Goal: Information Seeking & Learning: Learn about a topic

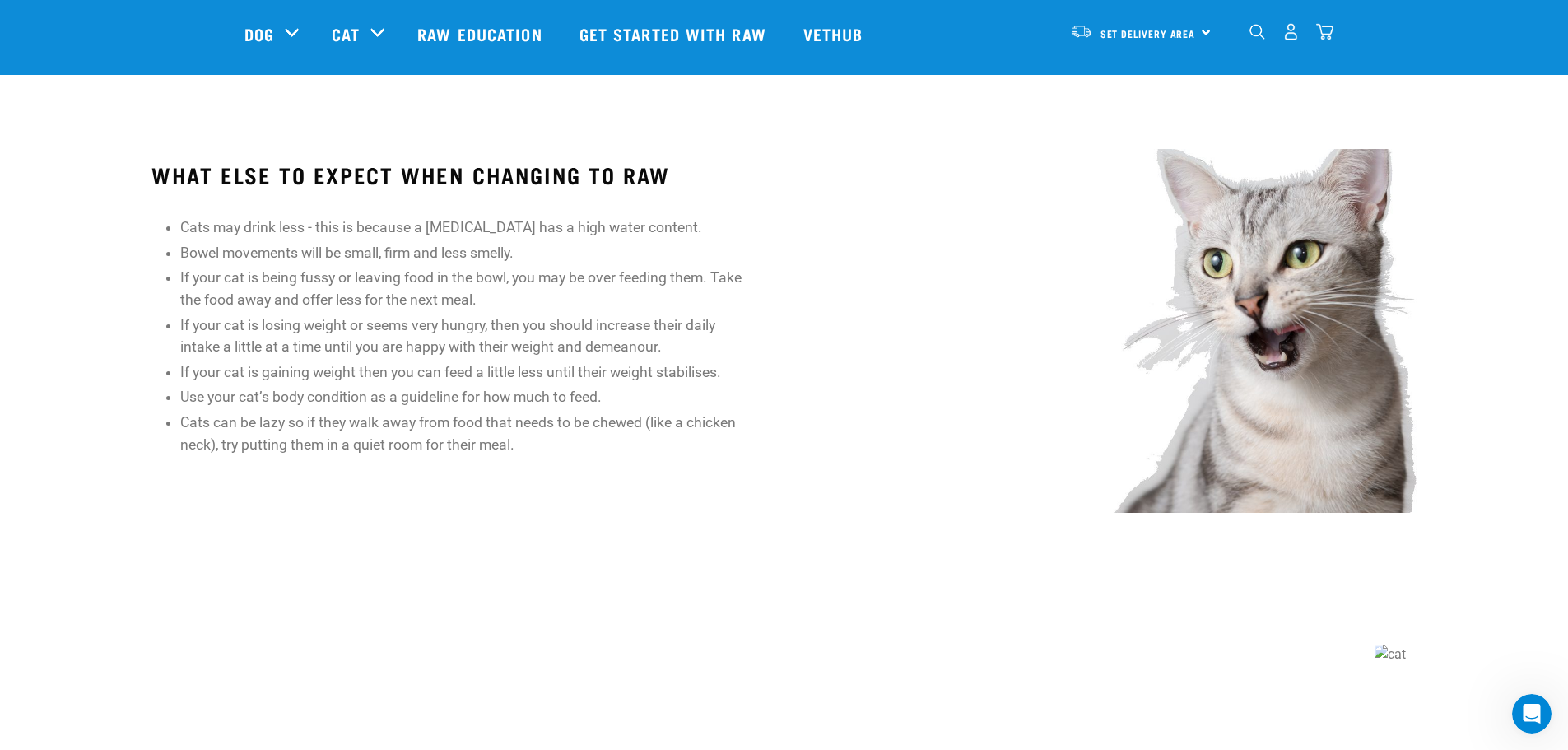
scroll to position [1381, 0]
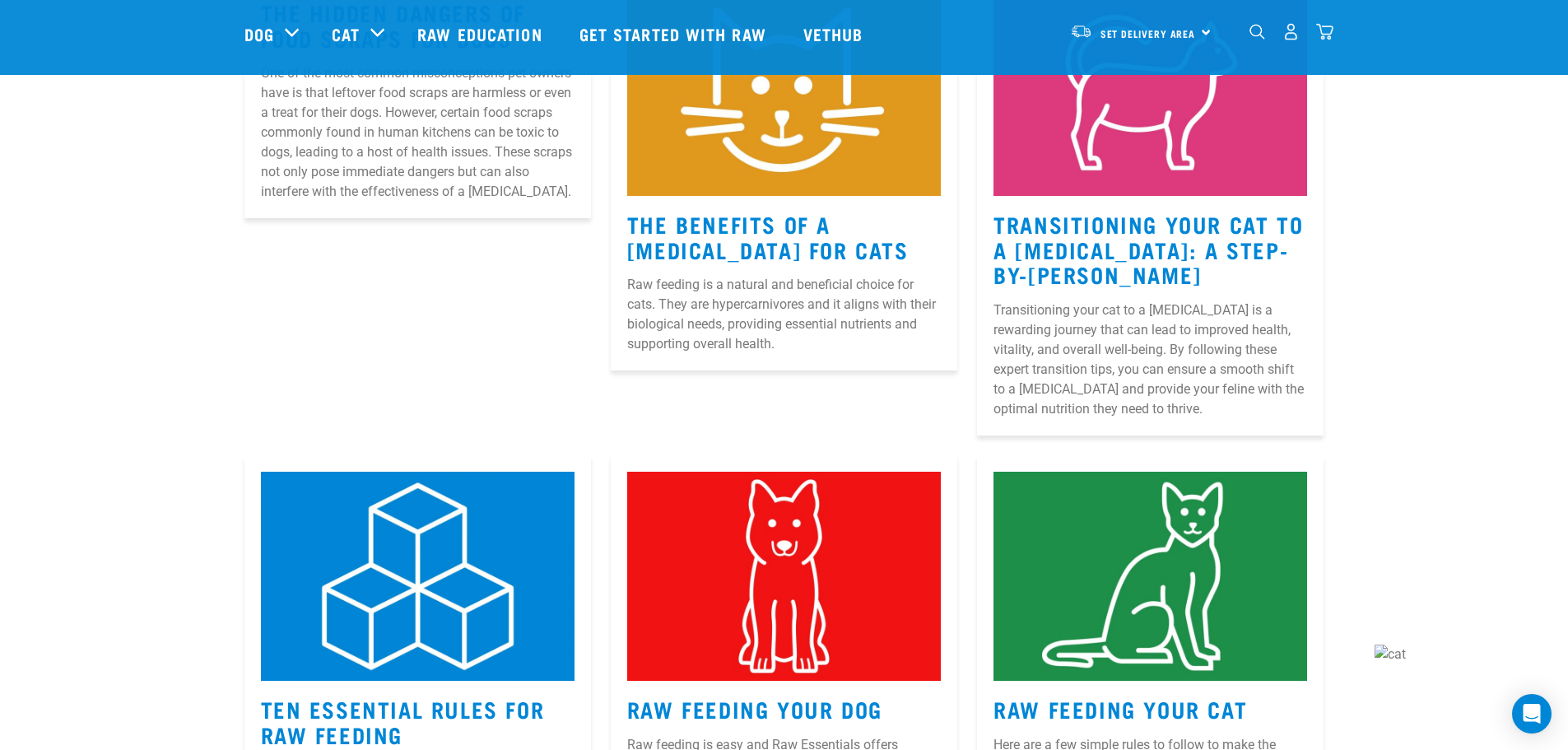
scroll to position [439, 0]
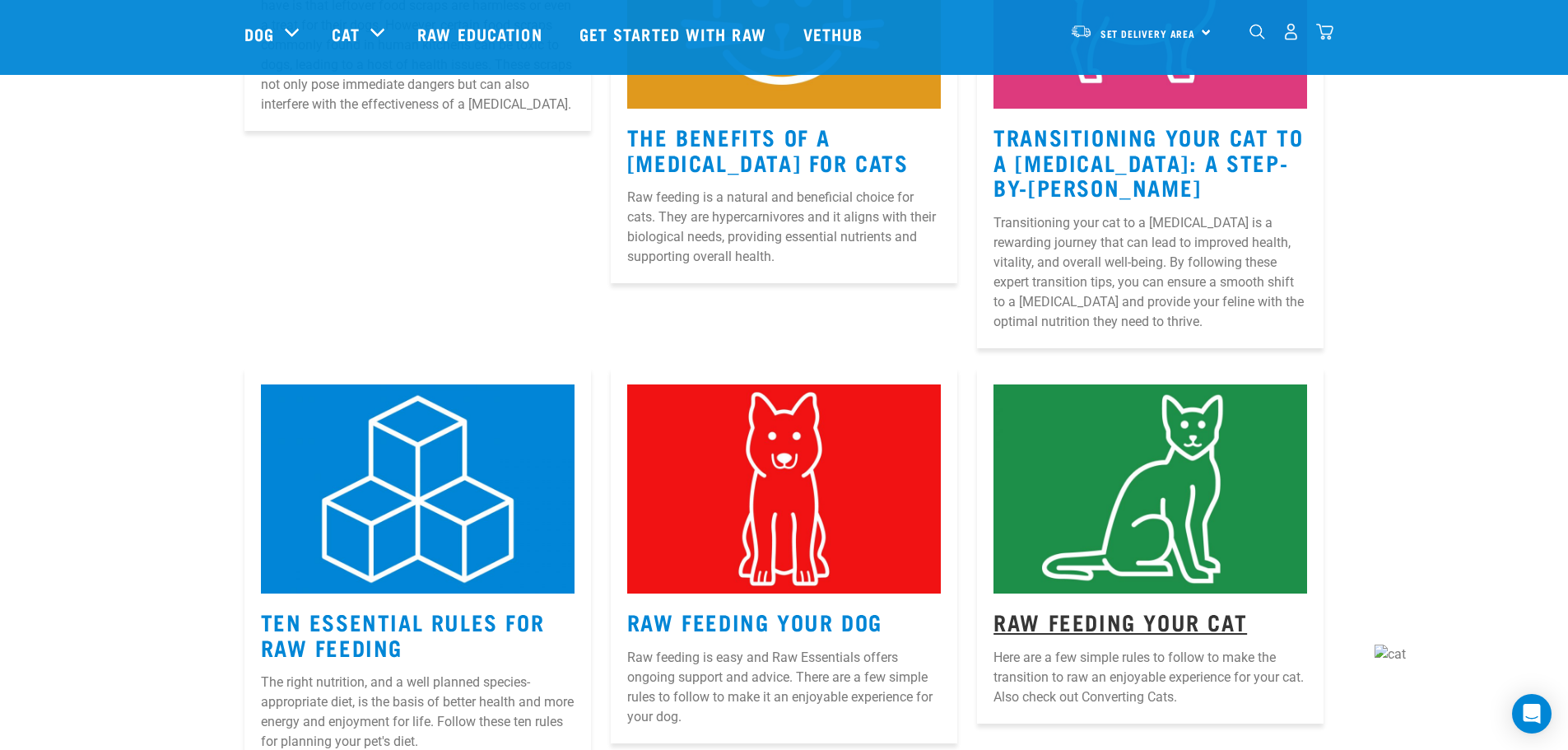
click at [1182, 620] on link "Raw Feeding Your Cat" at bounding box center [1120, 621] width 254 height 13
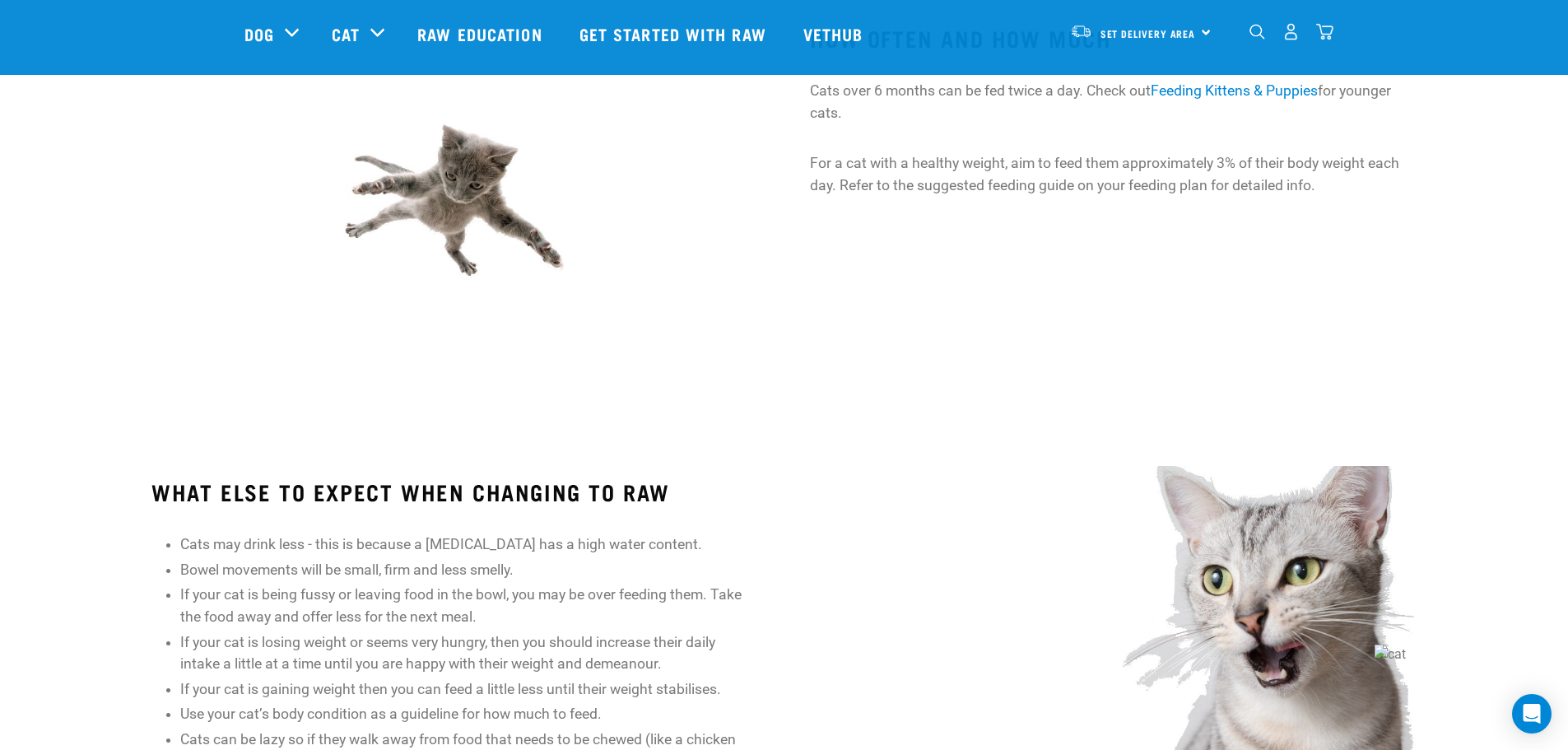
scroll to position [1381, 0]
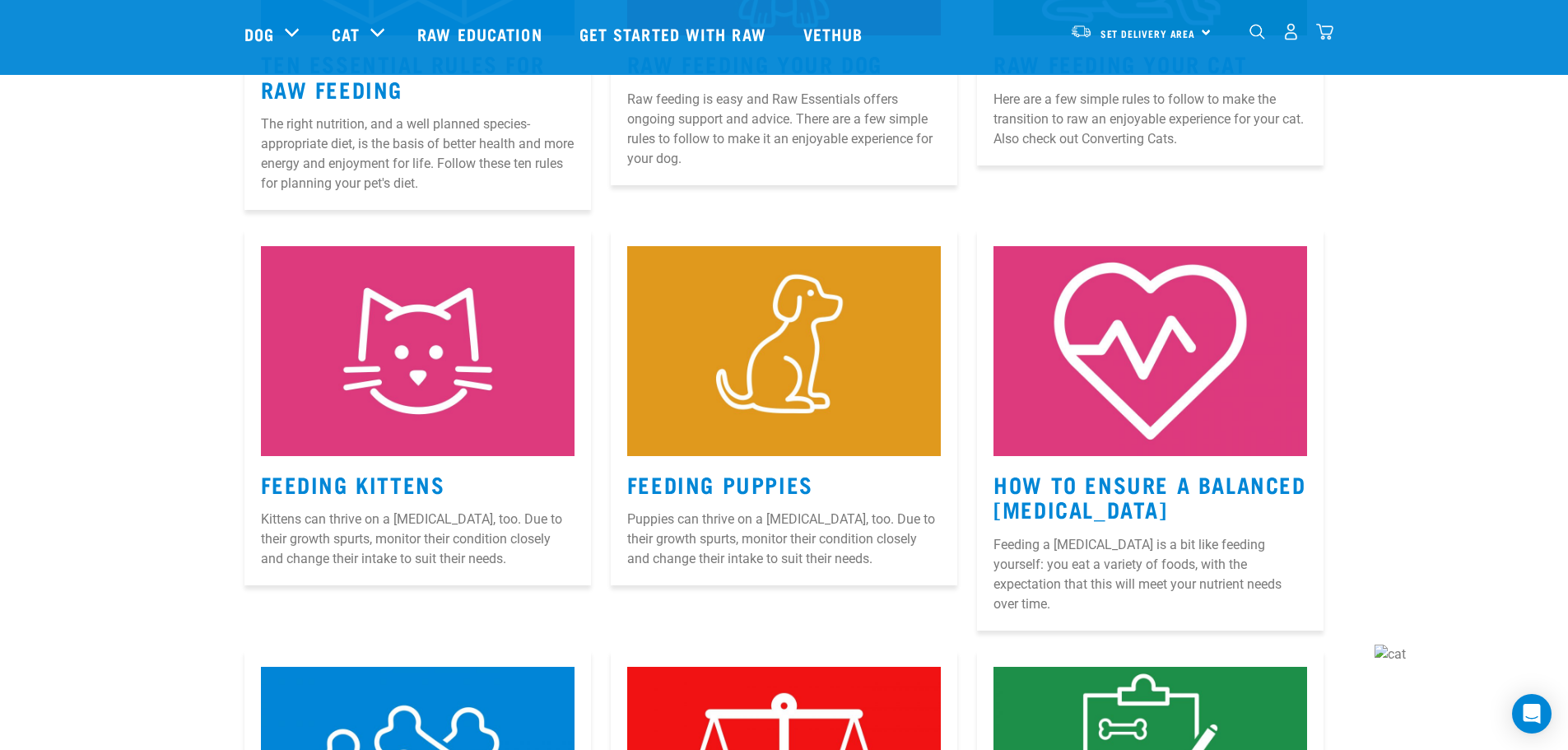
scroll to position [1217, 0]
